Goal: Information Seeking & Learning: Learn about a topic

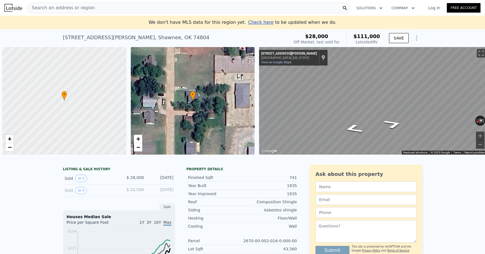
scroll to position [0, 2]
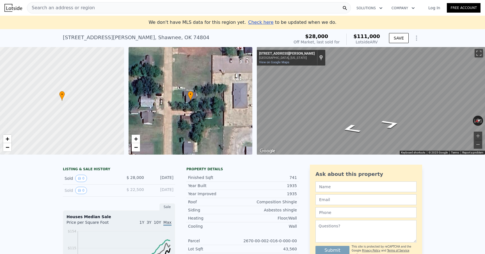
click at [86, 6] on span "Search an address or region" at bounding box center [61, 7] width 68 height 7
checkbox input "true"
type input "$ 112,000"
type input "$ 74,649"
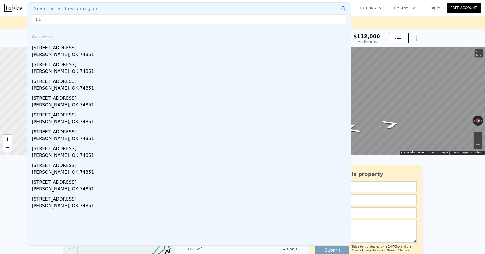
type input "1"
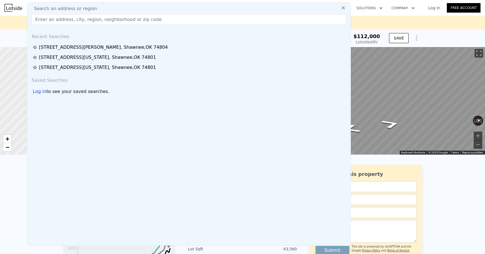
click at [126, 18] on input "text" at bounding box center [189, 19] width 314 height 10
paste input "[STREET_ADDRESS][PERSON_NAME]"
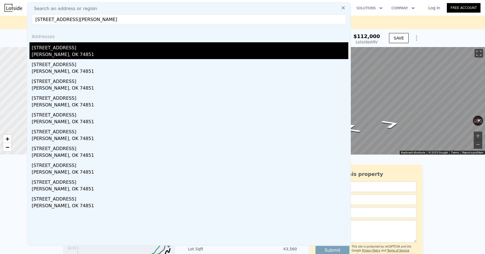
type input "[STREET_ADDRESS][PERSON_NAME]"
click at [65, 50] on div "[STREET_ADDRESS]" at bounding box center [190, 46] width 316 height 9
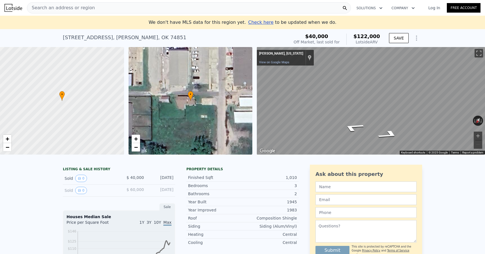
click at [262, 22] on span "Check here" at bounding box center [260, 22] width 25 height 5
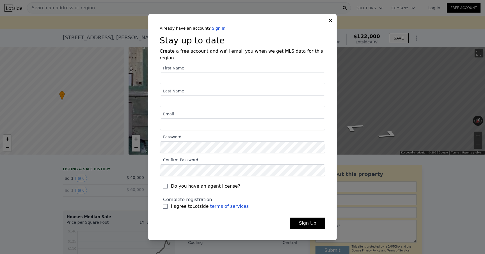
click at [332, 23] on div "Already have an account? Sign In Stay up to date Create a free account and we'l…" at bounding box center [242, 127] width 189 height 227
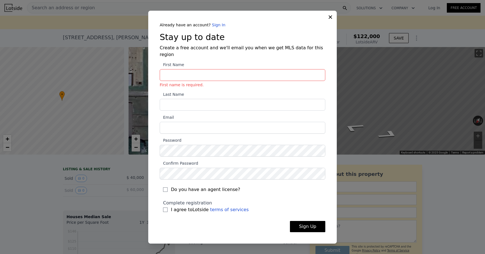
click at [330, 20] on icon at bounding box center [330, 17] width 6 height 6
